Goal: Check status: Check status

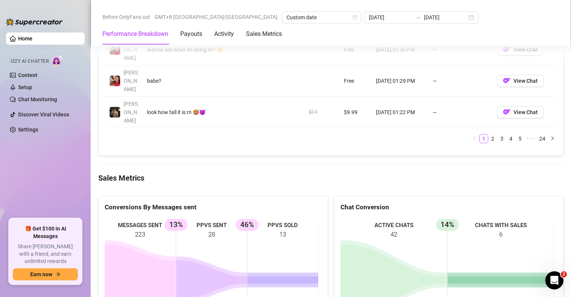
scroll to position [908, 0]
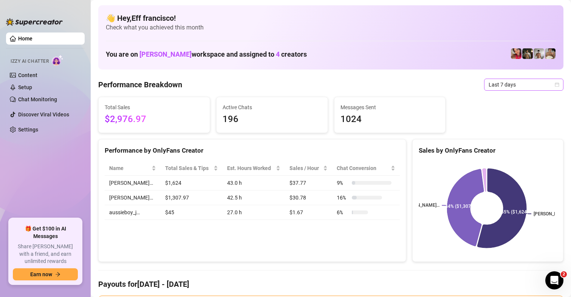
click at [496, 90] on span "Last 7 days" at bounding box center [523, 84] width 70 height 11
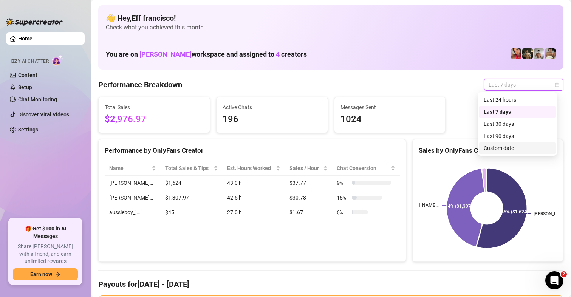
click at [497, 145] on div "Custom date" at bounding box center [516, 148] width 67 height 8
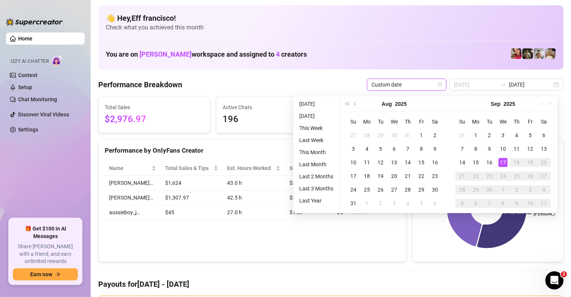
type input "[DATE]"
click at [503, 161] on div "17" at bounding box center [502, 162] width 9 height 9
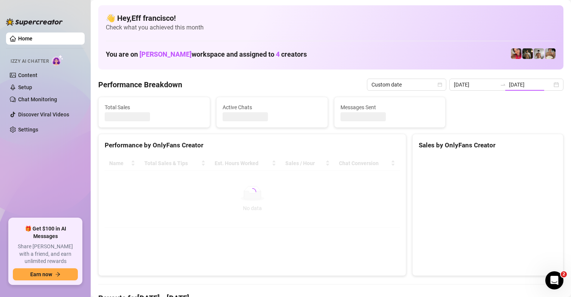
type input "[DATE]"
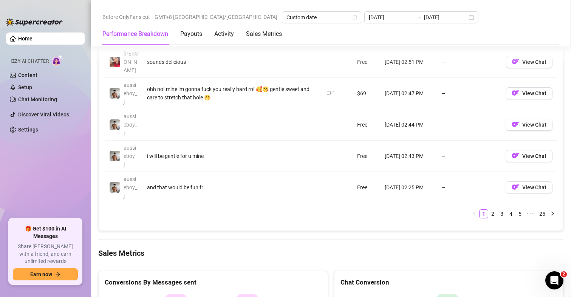
scroll to position [1019, 0]
